Goal: Task Accomplishment & Management: Use online tool/utility

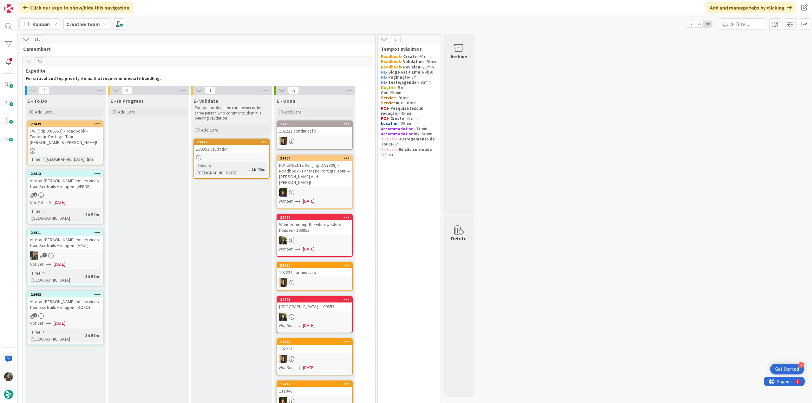
click at [246, 155] on link "22423 109853 Validation Time in [GEOGRAPHIC_DATA] : 1h 40m" at bounding box center [231, 159] width 76 height 40
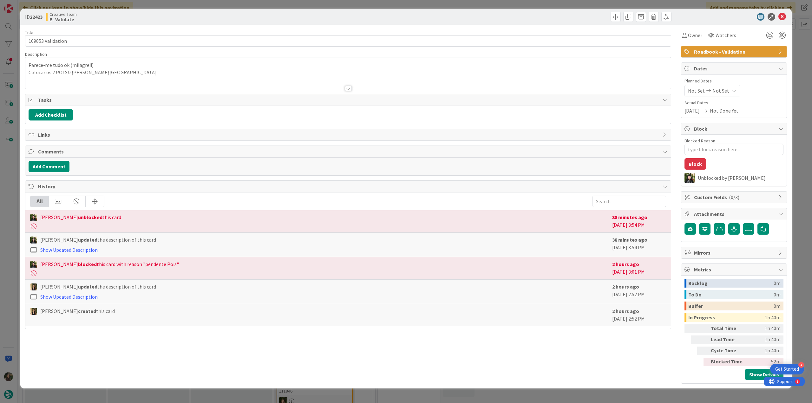
click at [128, 76] on div at bounding box center [347, 81] width 645 height 16
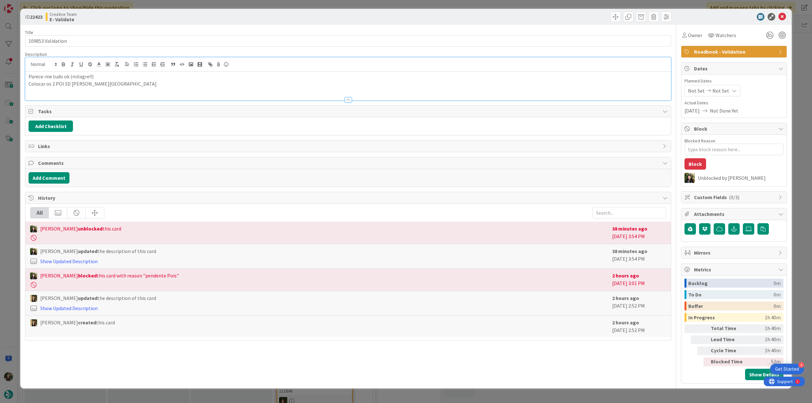
click at [9, 162] on div "ID 22423 Creative Team E- Validate Title 17 / 128 109853 Validation Description…" at bounding box center [406, 201] width 812 height 403
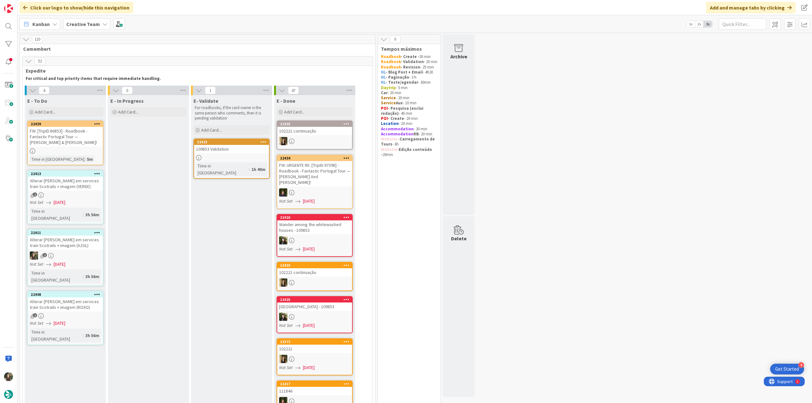
click at [248, 156] on div at bounding box center [231, 157] width 75 height 5
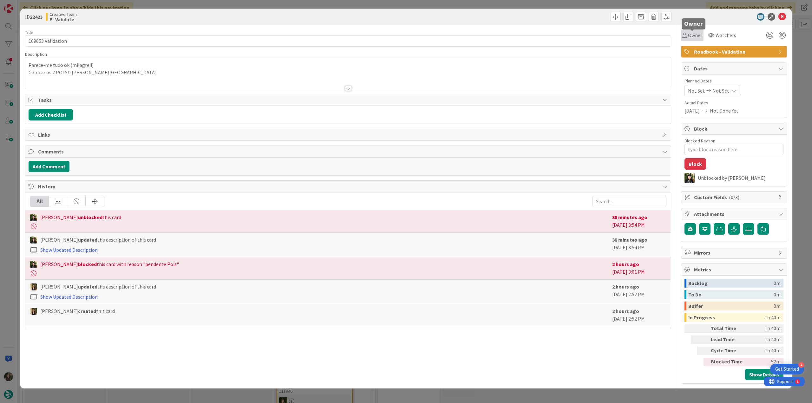
click at [696, 34] on span "Owner" at bounding box center [695, 35] width 14 height 8
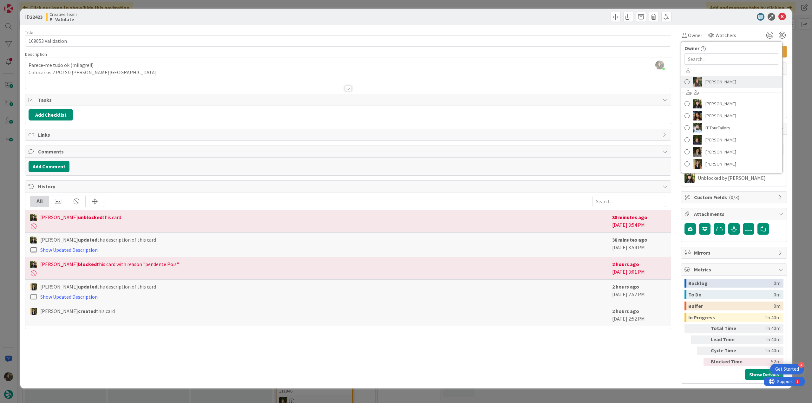
click at [706, 85] on span "[PERSON_NAME]" at bounding box center [720, 82] width 31 height 10
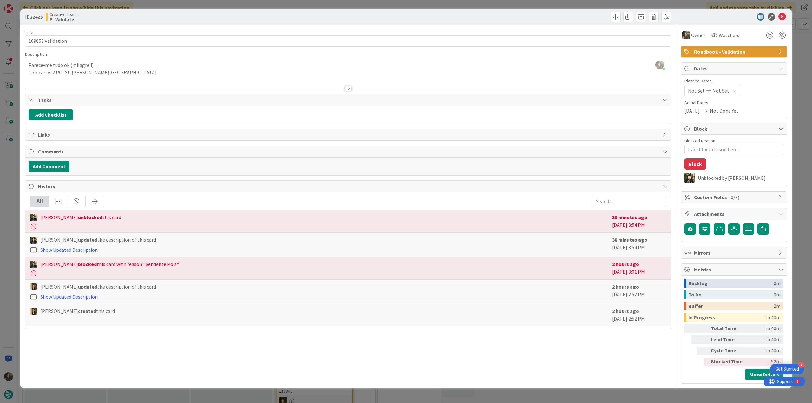
click at [795, 58] on div "ID 22423 Creative Team E- Validate Title 17 / 128 109853 Validation Description…" at bounding box center [406, 201] width 812 height 403
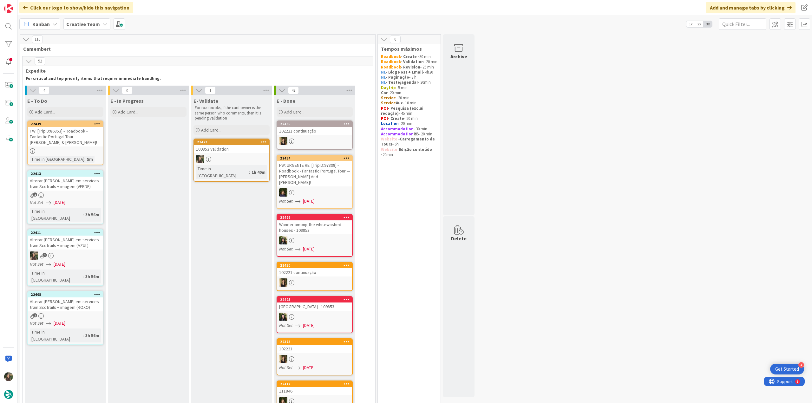
click at [239, 159] on div at bounding box center [231, 159] width 75 height 8
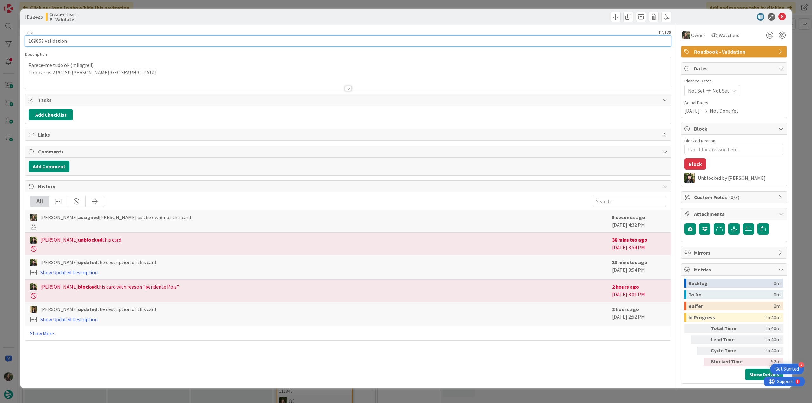
click at [36, 41] on input "109853 Validation" at bounding box center [348, 40] width 646 height 11
click at [13, 199] on div "ID 22423 Creative Team E- Validate Title 17 / 128 109853 Validation Description…" at bounding box center [406, 201] width 812 height 403
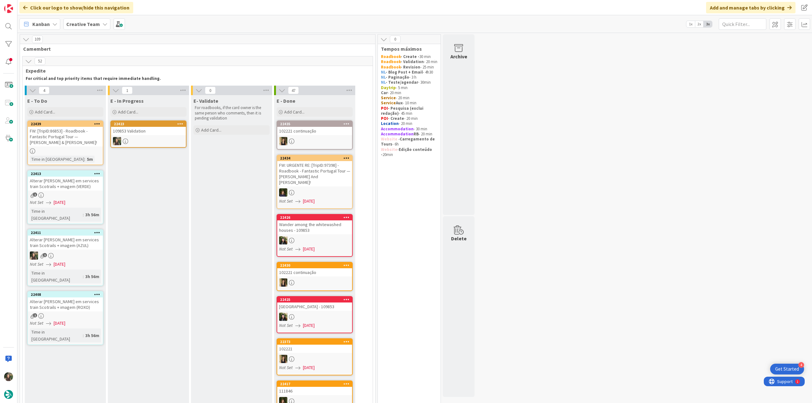
click at [140, 133] on div "109853 Validation" at bounding box center [148, 131] width 75 height 8
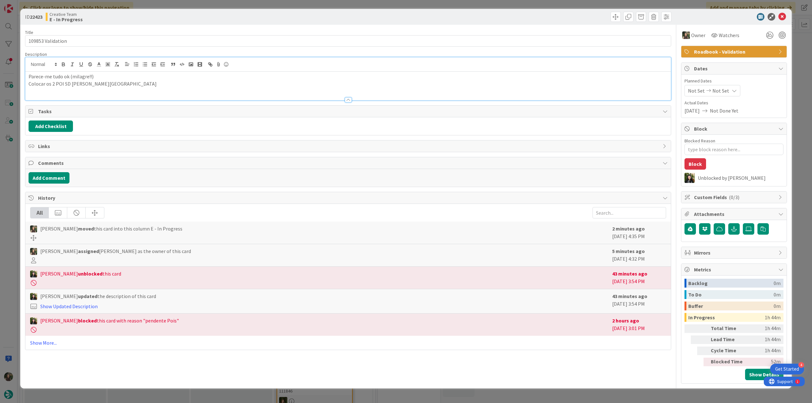
click at [115, 68] on div "Parece-me tudo ok (milagre!!) Colocar os 2 POI SD [PERSON_NAME][GEOGRAPHIC_DATA]" at bounding box center [347, 78] width 645 height 43
click at [11, 159] on div "ID 22423 Creative Team E - In Progress Title 17 / 128 109853 Validation Descrip…" at bounding box center [406, 201] width 812 height 403
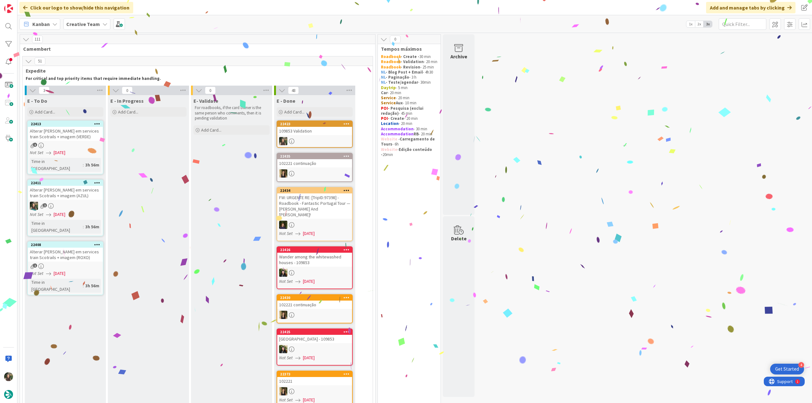
click at [311, 134] on div "109853 Validation" at bounding box center [314, 131] width 75 height 8
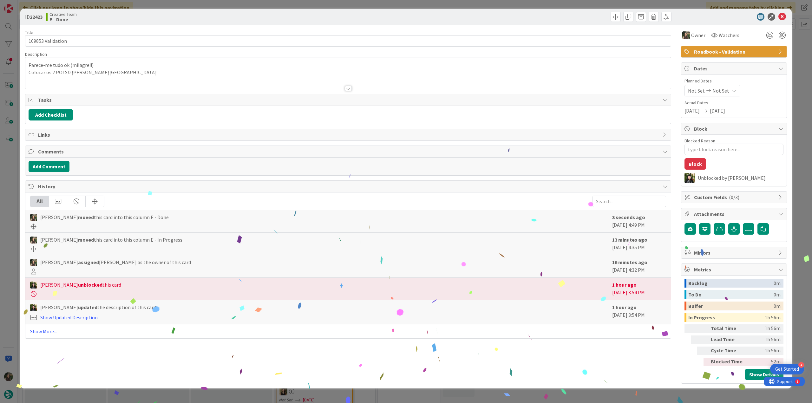
type textarea "x"
click at [592, 396] on div "ID 22423 Creative Team E - Done Title 17 / 128 109853 Validation Description Pa…" at bounding box center [406, 201] width 812 height 403
